Goal: Find specific page/section: Find specific page/section

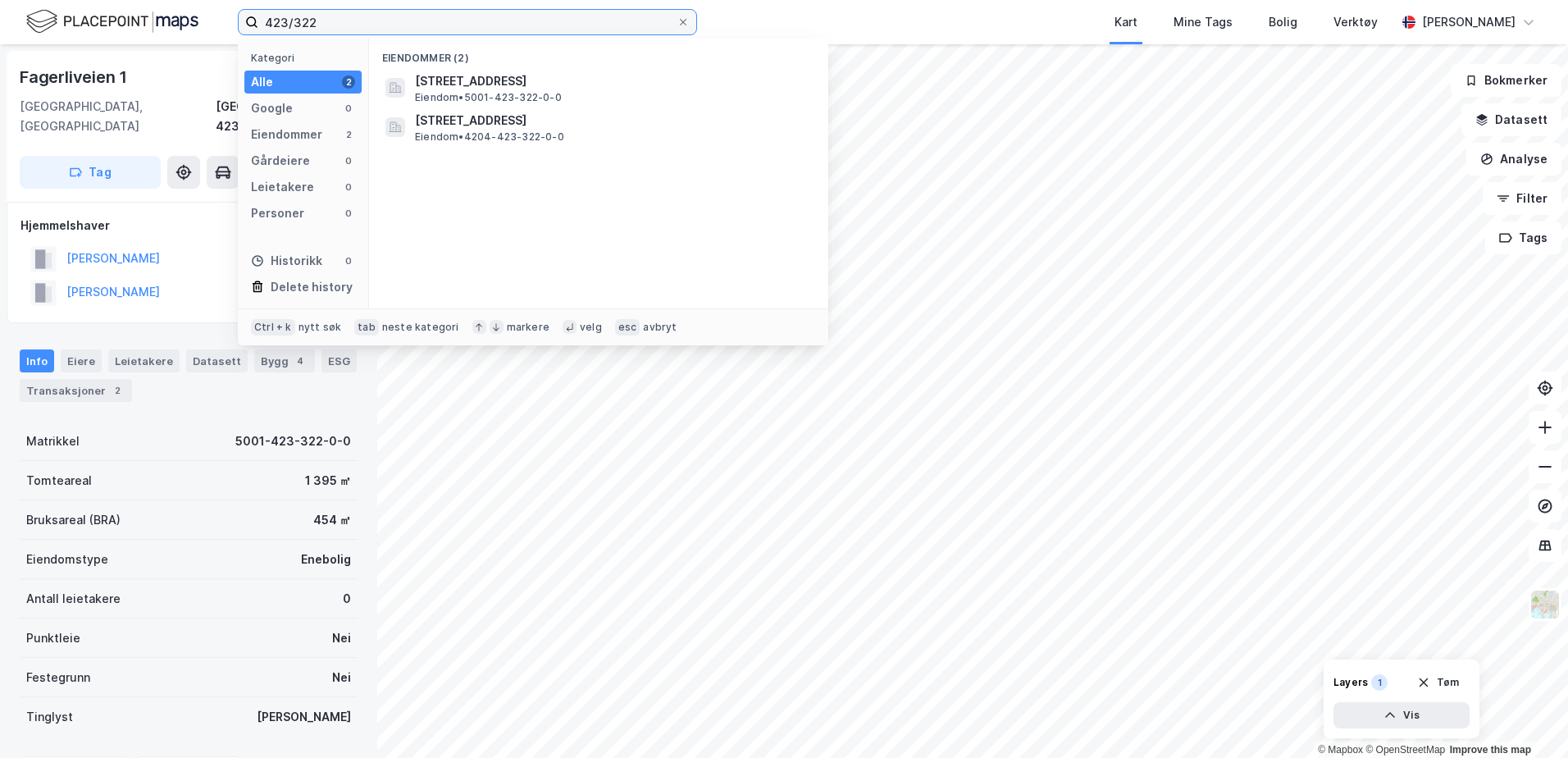
drag, startPoint x: 342, startPoint y: 20, endPoint x: 199, endPoint y: 21, distance: 143.0
click at [199, 21] on div "423/322 Kategori Alle 2 Google 0 Eiendommer 2 Gårdeiere 0 Leietakere 0 Personer…" at bounding box center [784, 21] width 1568 height 44
paste input "168/276"
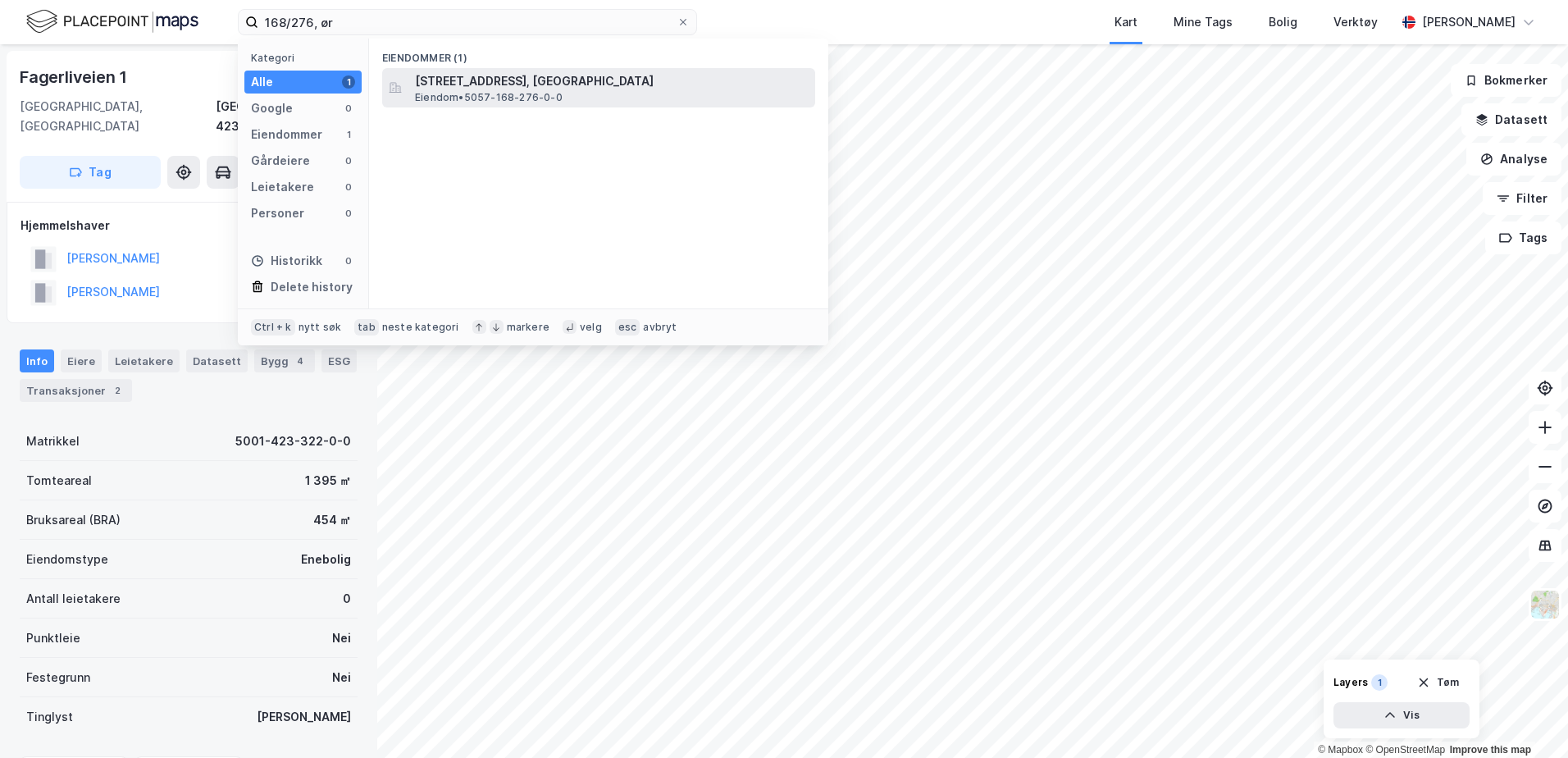
click at [437, 88] on span "[STREET_ADDRESS], [GEOGRAPHIC_DATA]" at bounding box center [611, 81] width 393 height 20
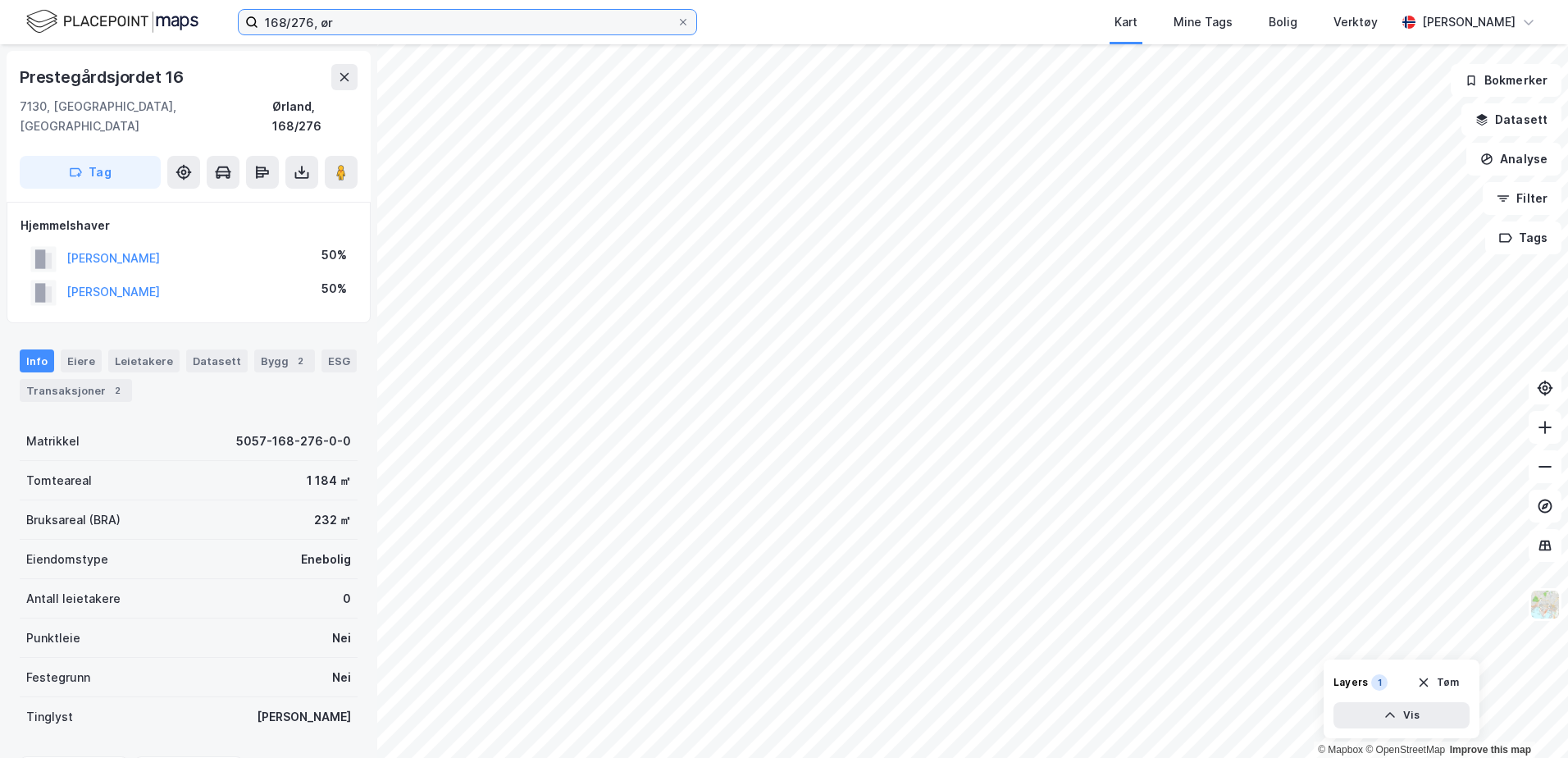
click at [313, 23] on input "168/276, ør" at bounding box center [468, 21] width 418 height 24
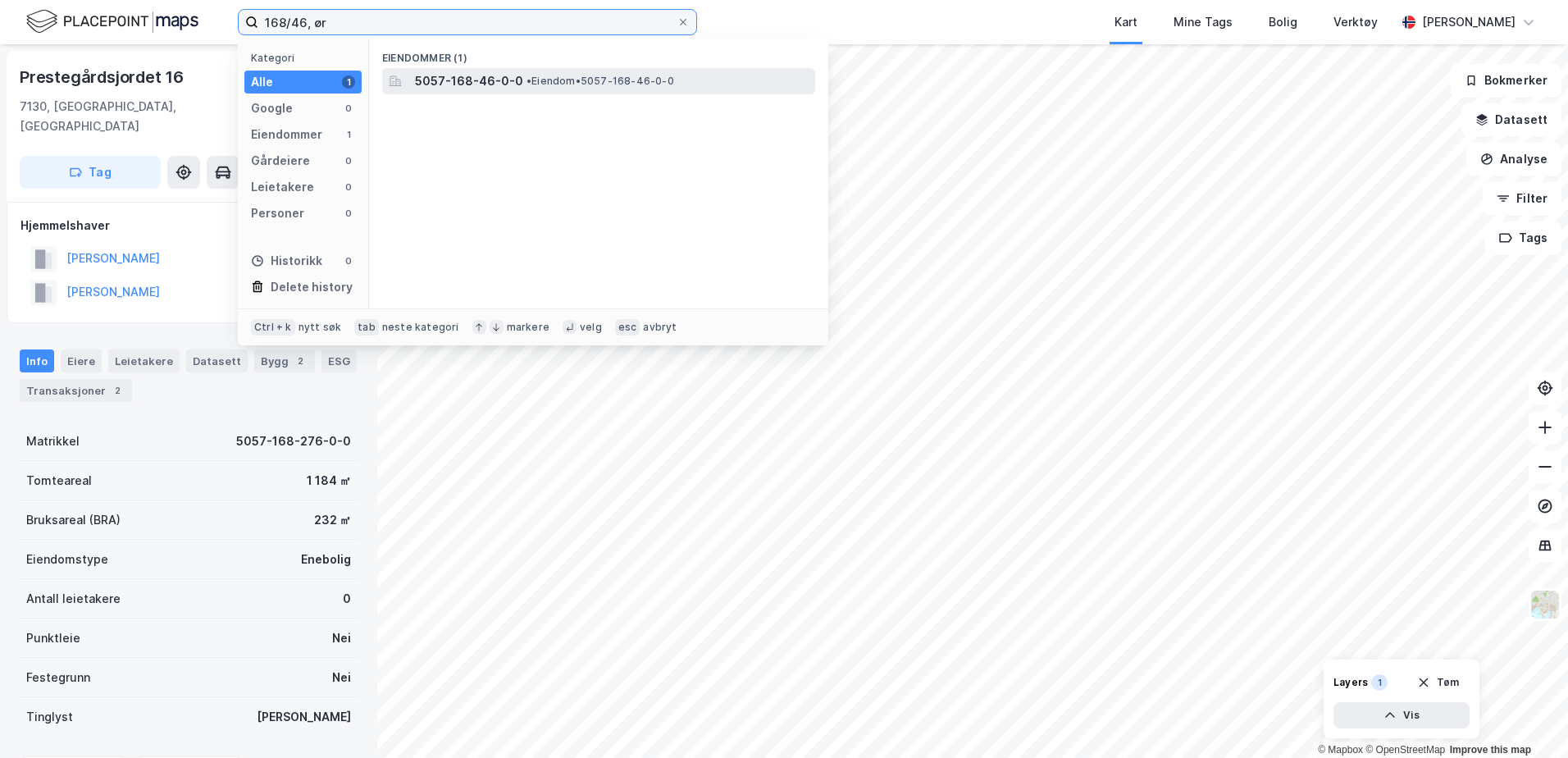
type input "168/46, ør"
click at [453, 91] on div "5057-168-46-0-0 • Eiendom • 5057-168-46-0-0" at bounding box center [598, 81] width 433 height 26
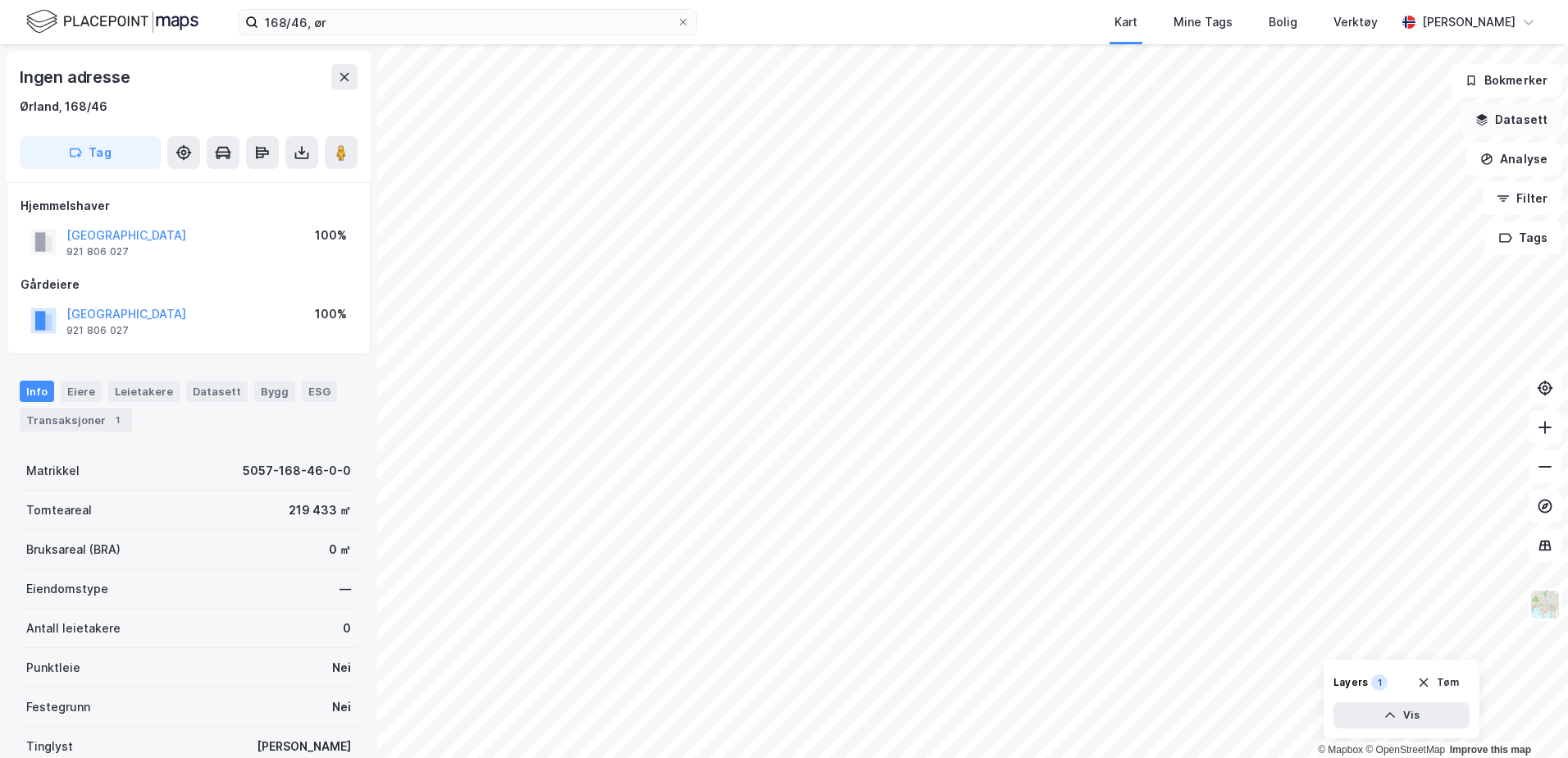
click at [1513, 126] on button "Datasett" at bounding box center [1511, 120] width 100 height 33
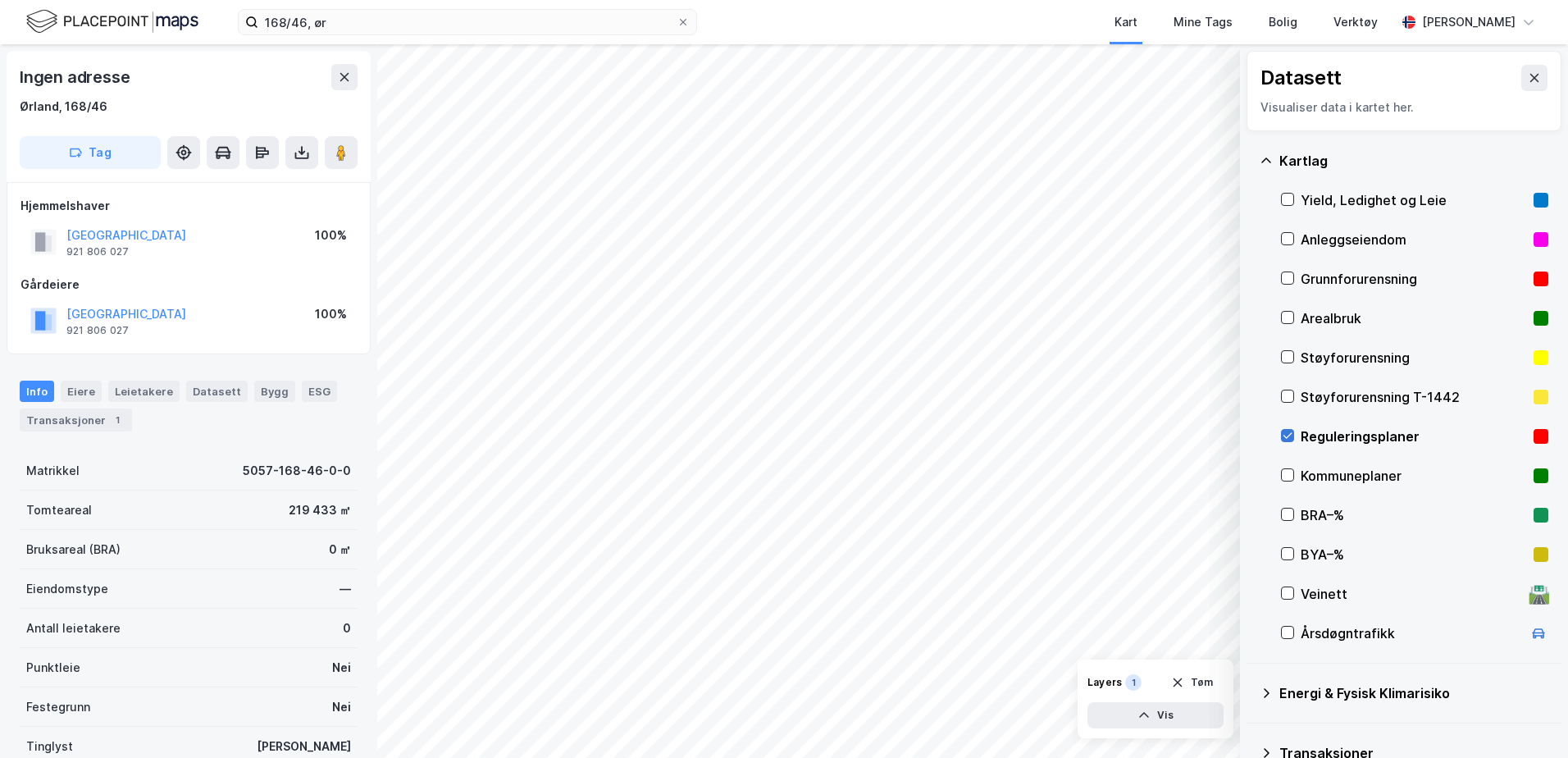
click at [1284, 429] on div at bounding box center [1287, 435] width 13 height 13
